Goal: Information Seeking & Learning: Learn about a topic

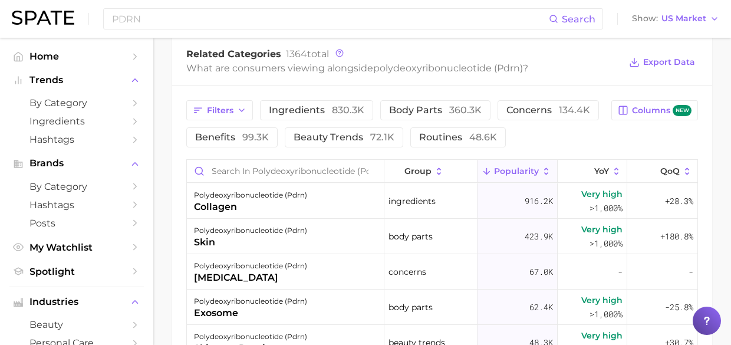
scroll to position [177, 0]
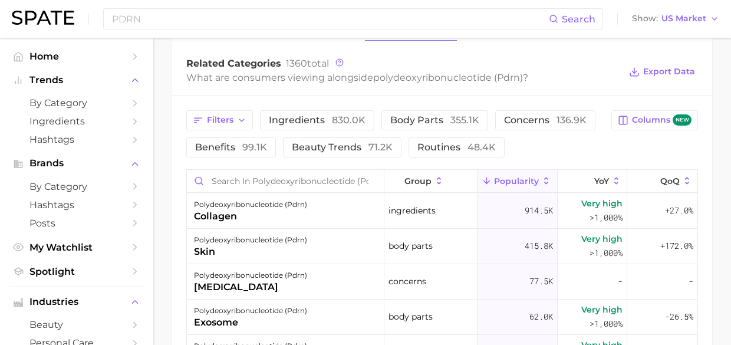
scroll to position [576, 0]
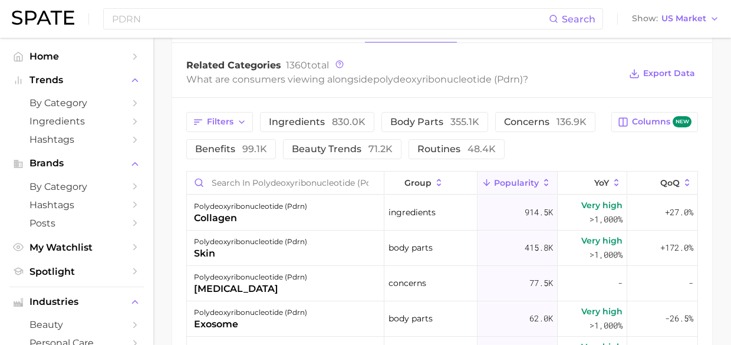
click at [351, 143] on button "beauty trends 71.2k" at bounding box center [342, 149] width 119 height 20
